Goal: Navigation & Orientation: Find specific page/section

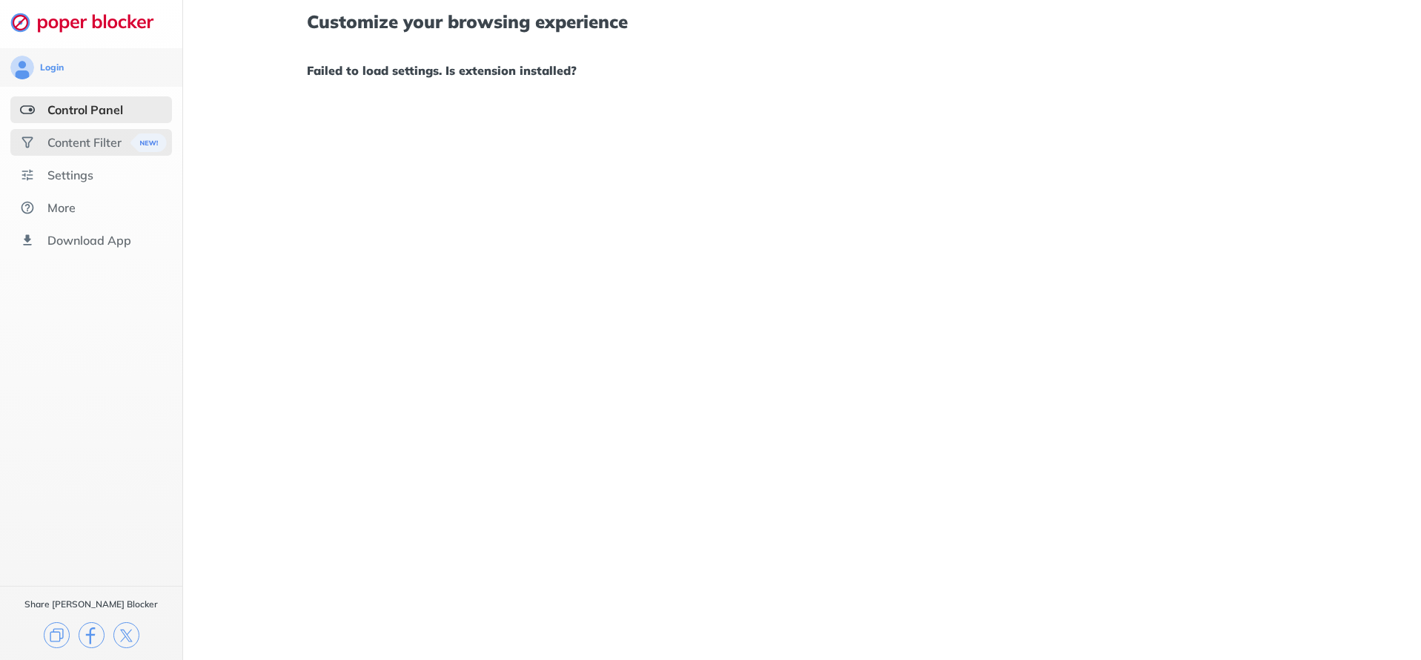
click at [56, 147] on div "Content Filter" at bounding box center [84, 142] width 74 height 15
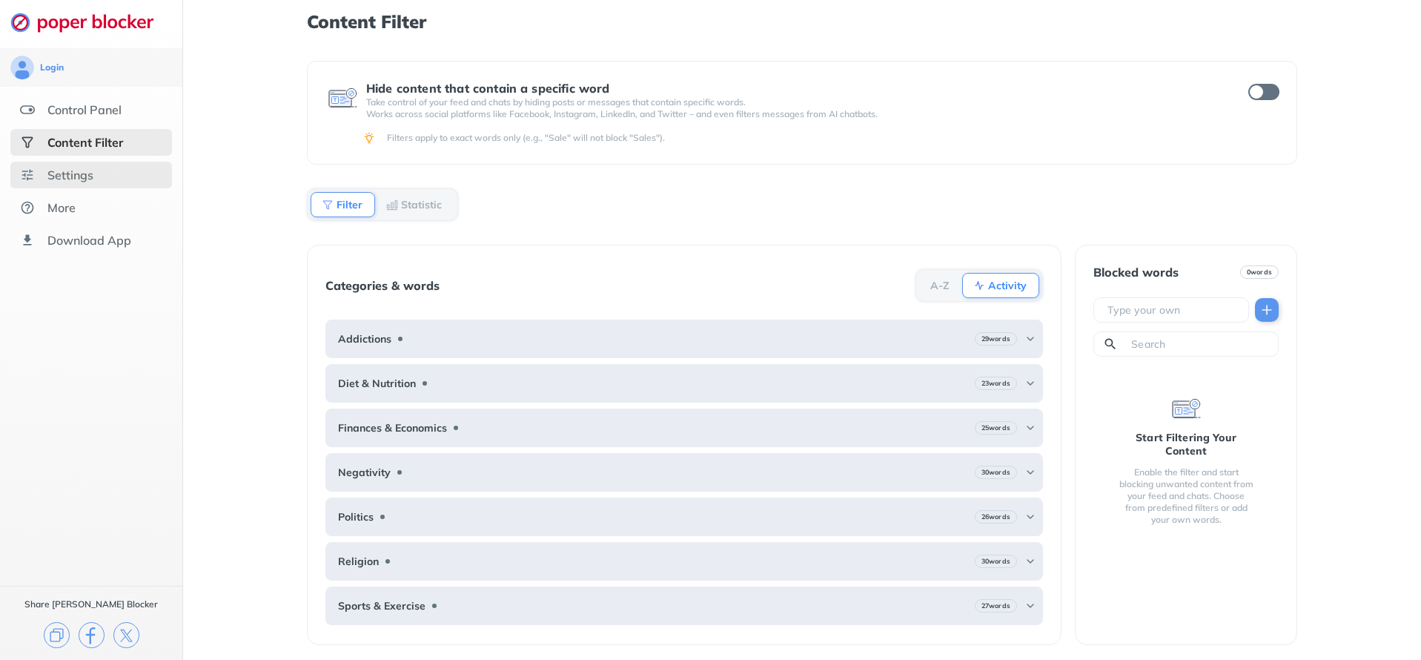
click at [137, 173] on div "Settings" at bounding box center [91, 175] width 162 height 27
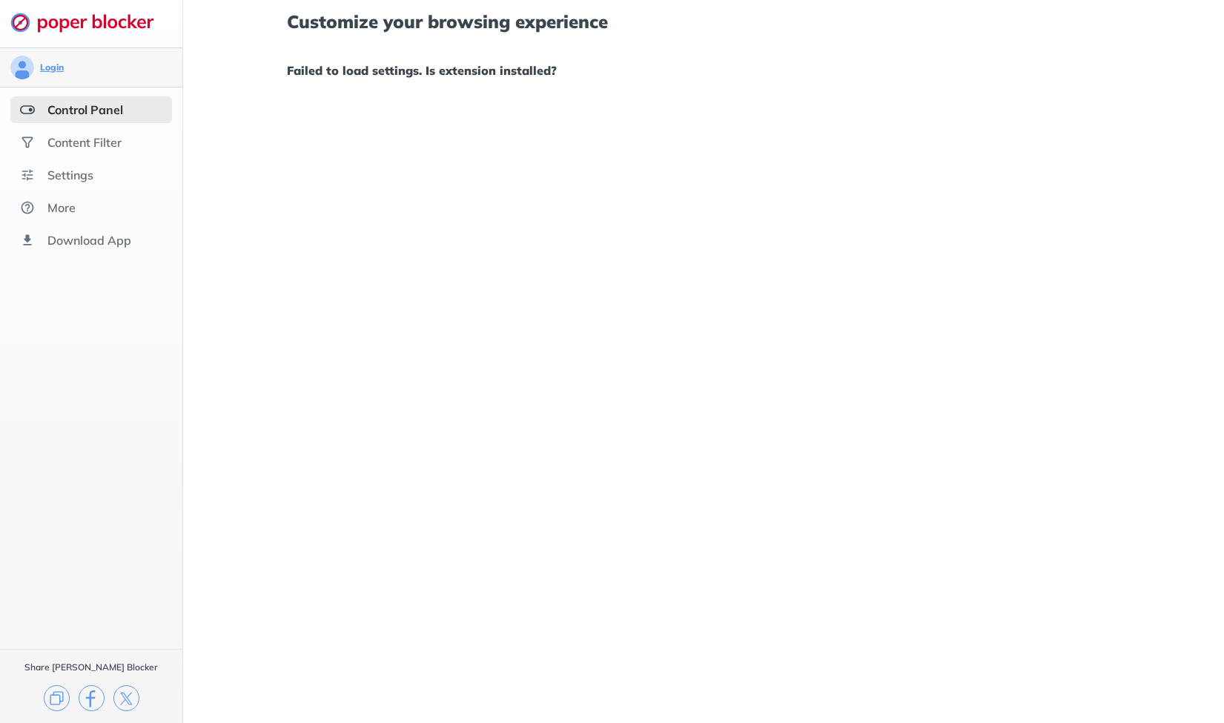
click at [59, 67] on div "Login" at bounding box center [52, 68] width 24 height 12
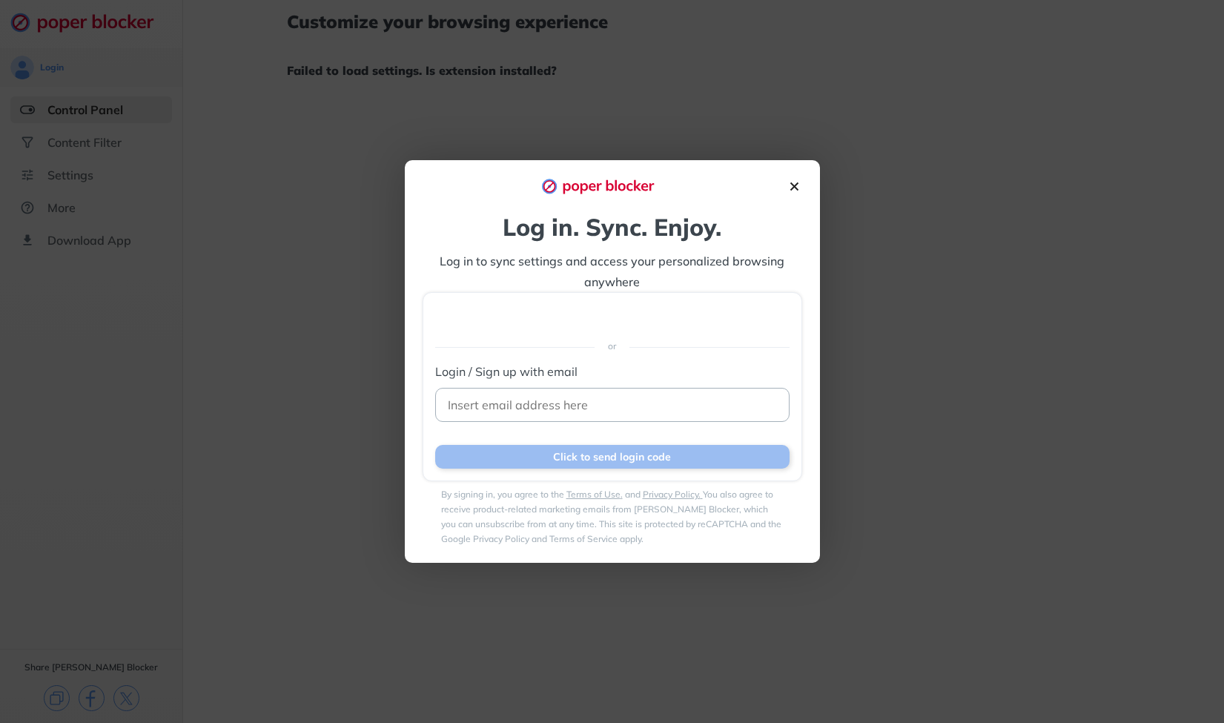
click at [787, 192] on img at bounding box center [794, 187] width 16 height 16
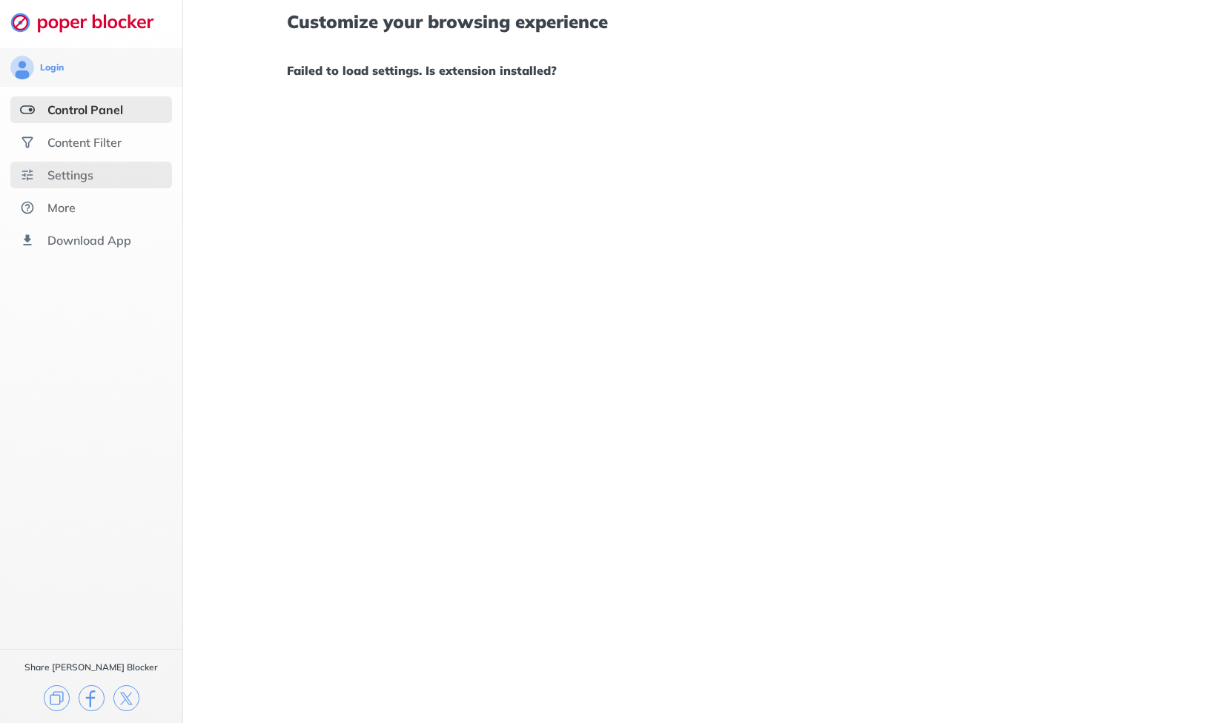
click at [158, 171] on div "Settings" at bounding box center [91, 175] width 162 height 27
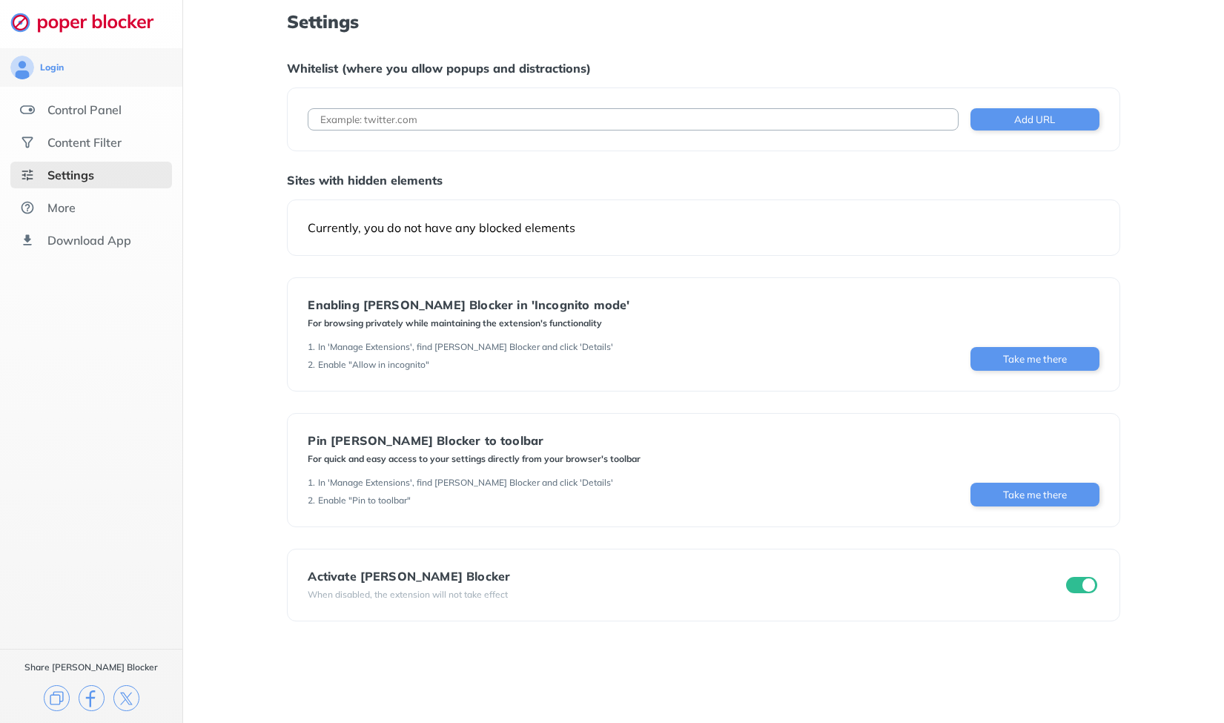
drag, startPoint x: 869, startPoint y: 399, endPoint x: 861, endPoint y: 462, distance: 62.9
click at [96, 233] on div "Download App" at bounding box center [89, 240] width 84 height 15
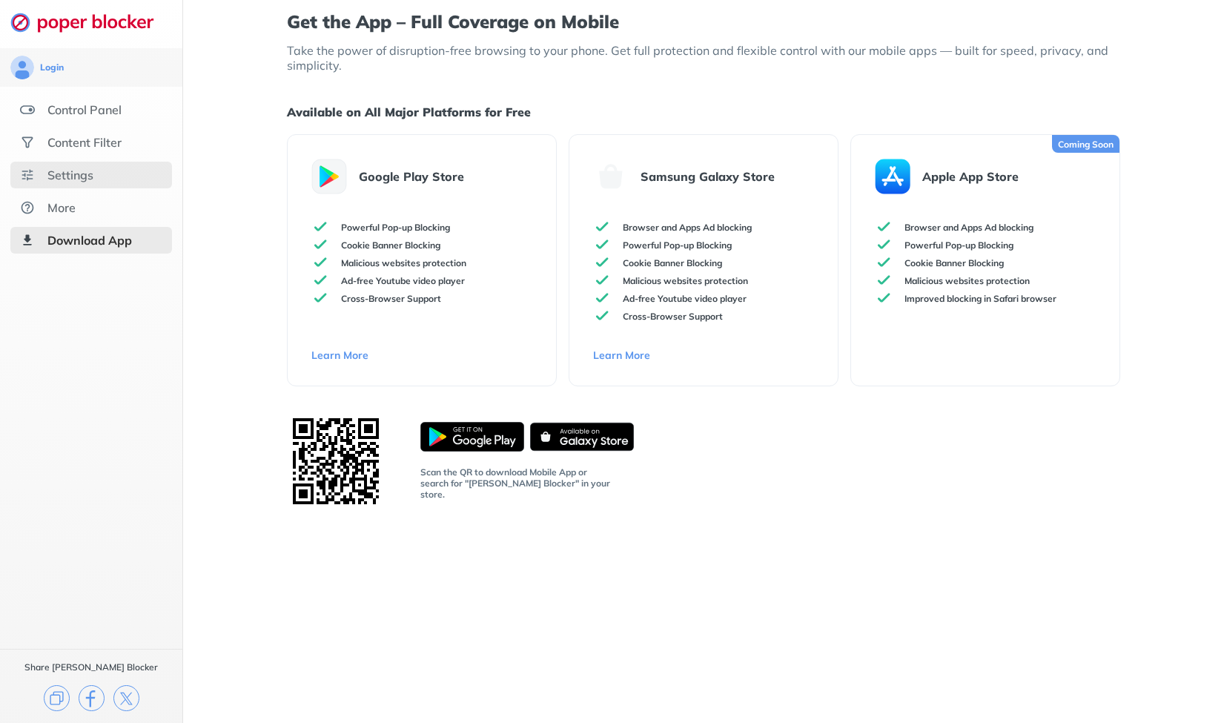
click at [96, 162] on div "Settings" at bounding box center [91, 175] width 162 height 27
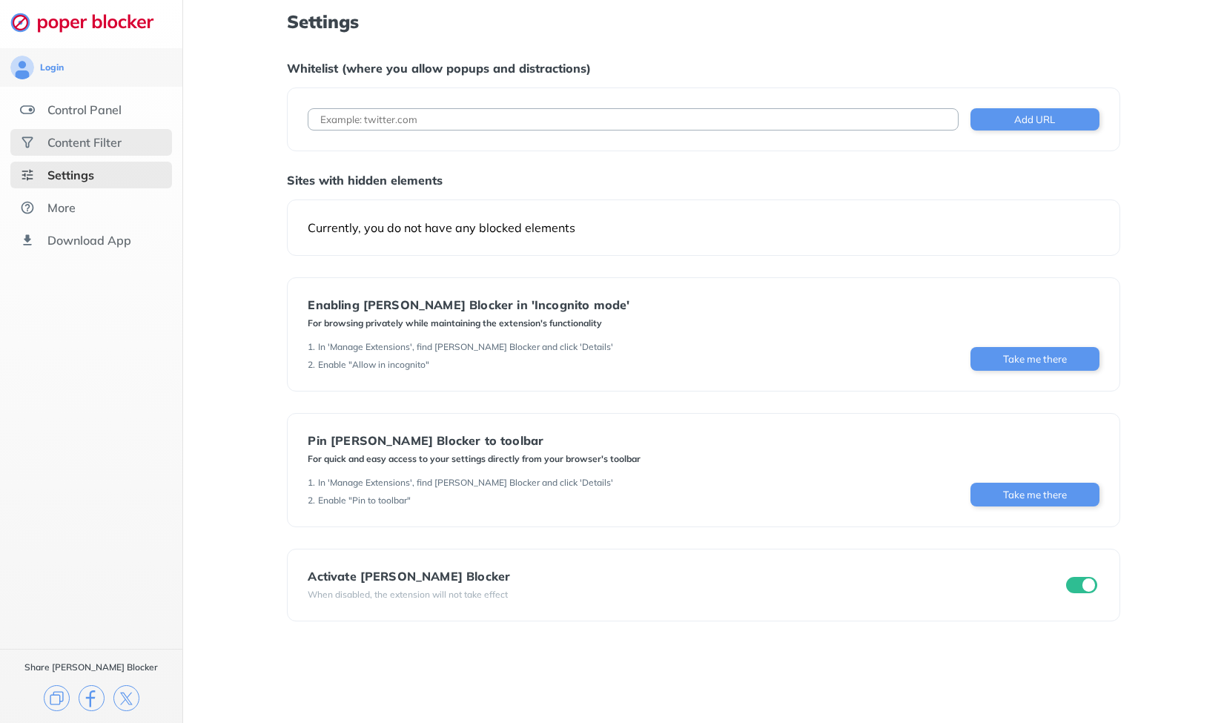
click at [106, 150] on div "Content Filter" at bounding box center [91, 142] width 162 height 27
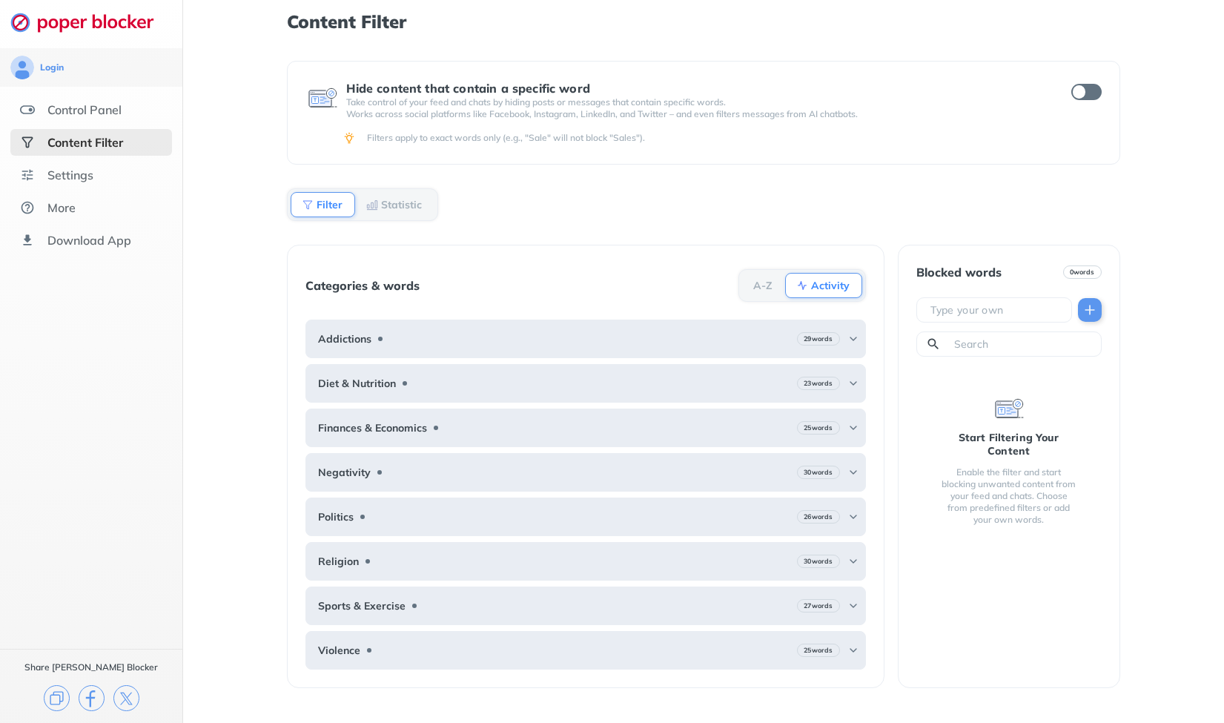
drag, startPoint x: 873, startPoint y: 219, endPoint x: 875, endPoint y: 302, distance: 83.8
click at [86, 118] on div "Control Panel" at bounding box center [91, 109] width 162 height 27
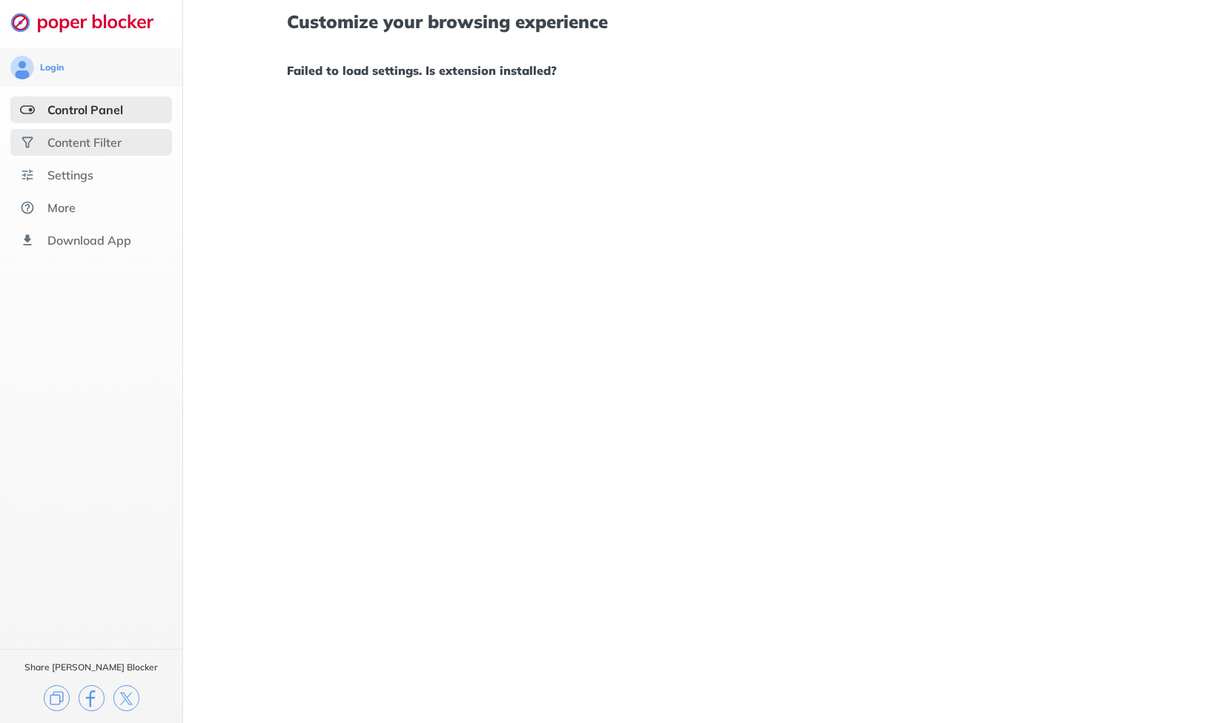
click at [84, 142] on div "Content Filter" at bounding box center [84, 142] width 74 height 15
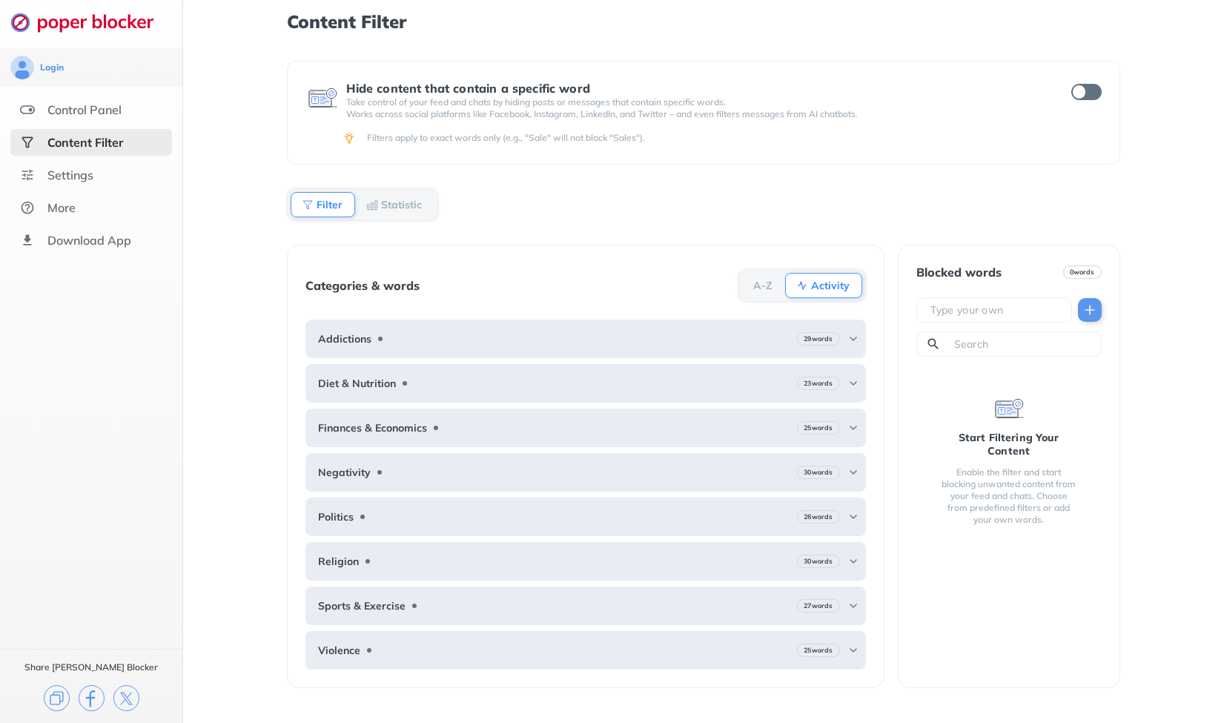
click at [89, 130] on div "Content Filter" at bounding box center [91, 142] width 162 height 27
click at [89, 124] on ul "Control Panel Content Filter Settings More Download App" at bounding box center [91, 174] width 182 height 157
click at [90, 116] on div "Control Panel" at bounding box center [84, 109] width 74 height 15
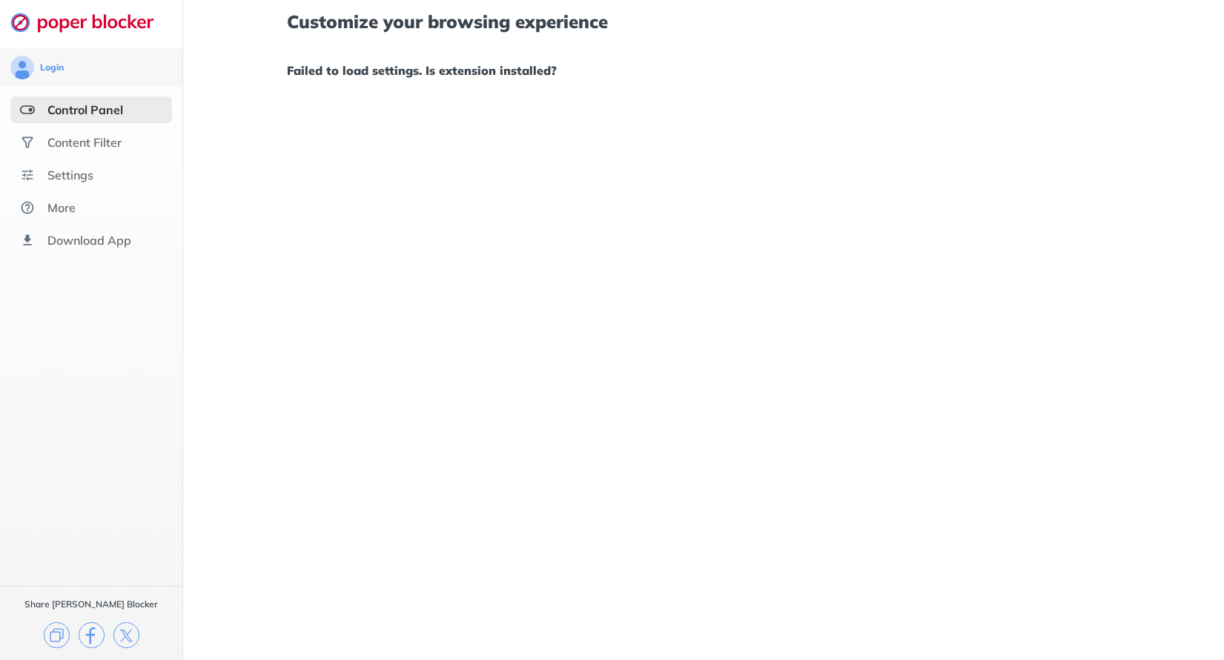
click at [90, 120] on div "Control Panel" at bounding box center [91, 109] width 162 height 27
click at [92, 130] on div "Content Filter" at bounding box center [91, 142] width 162 height 27
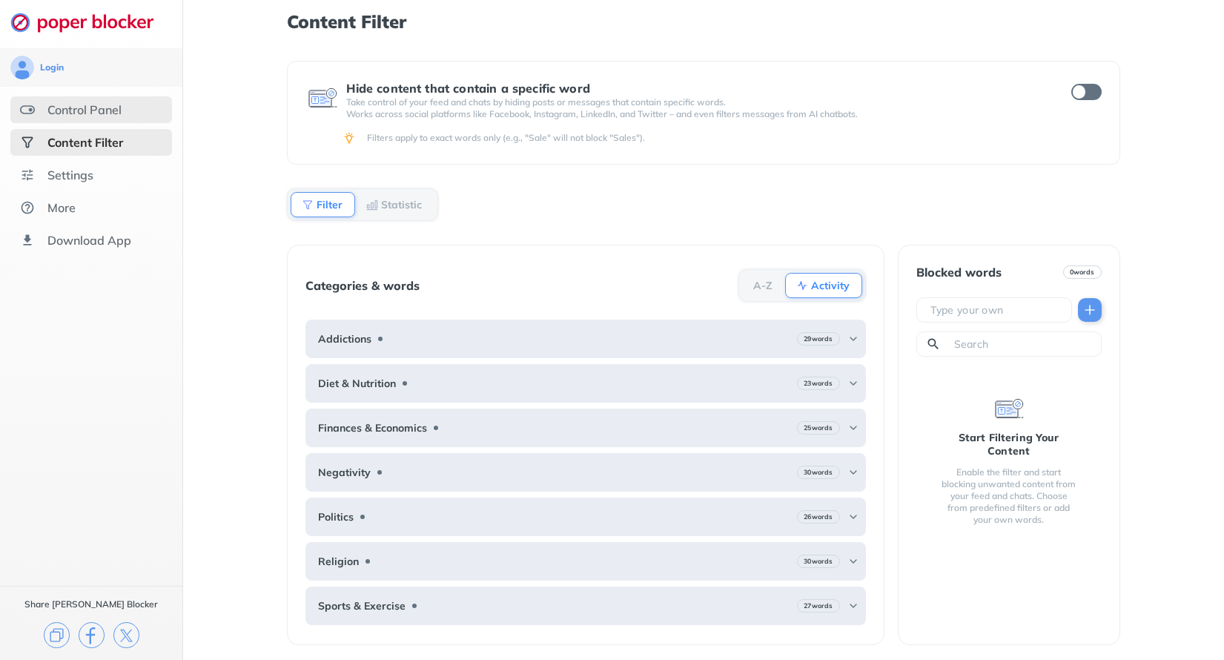
click at [97, 122] on div "Control Panel" at bounding box center [91, 109] width 162 height 27
